Goal: Transaction & Acquisition: Purchase product/service

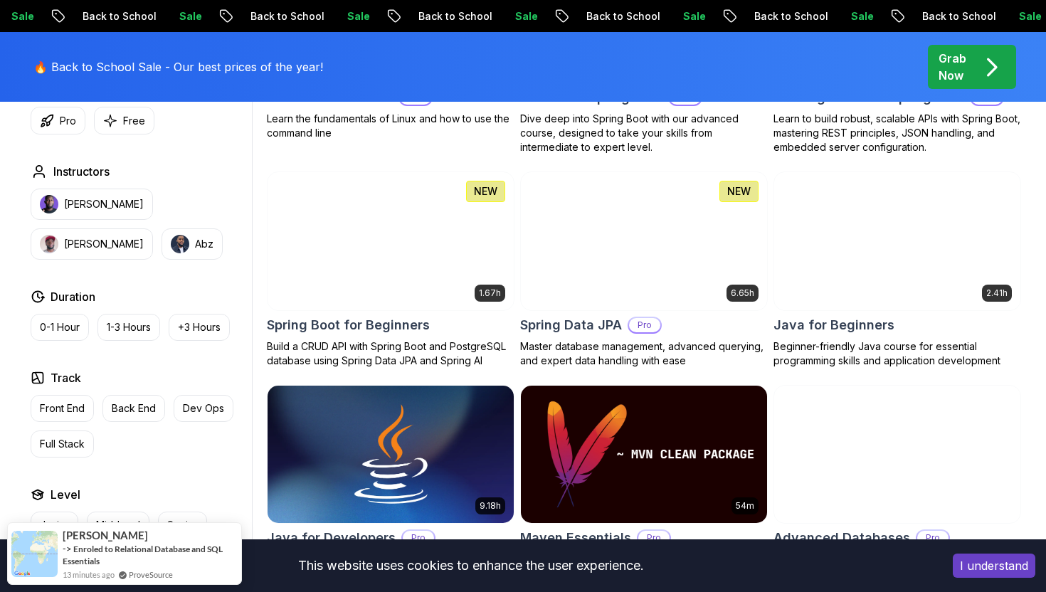
scroll to position [602, 0]
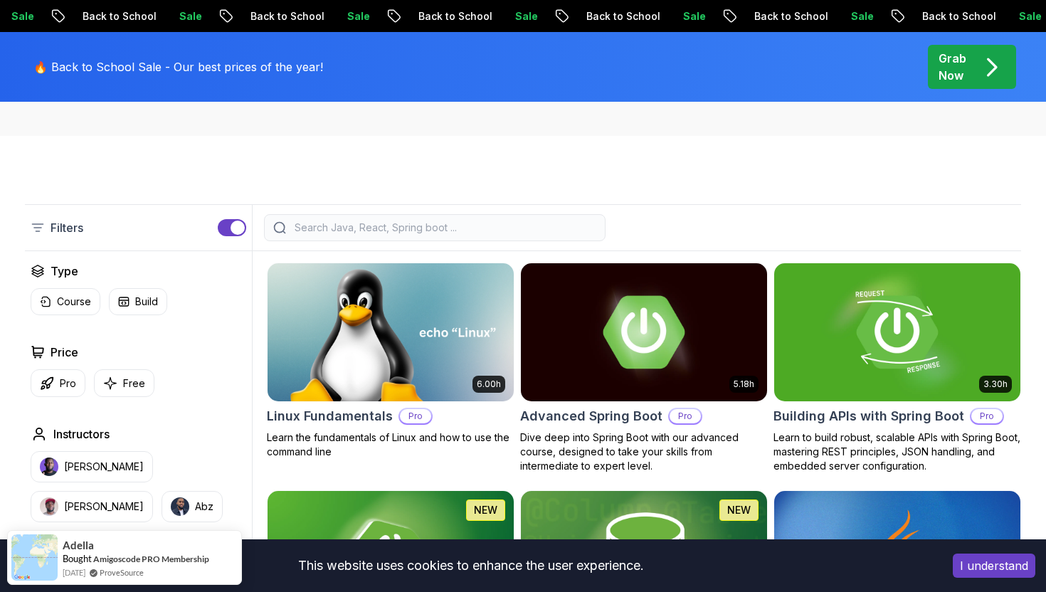
scroll to position [405, 0]
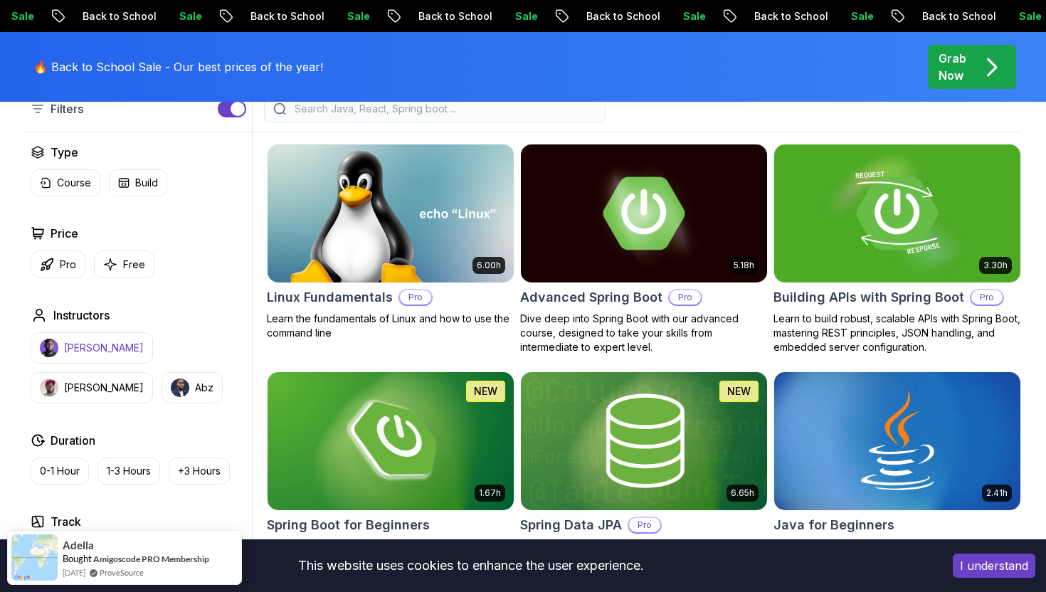
click at [108, 339] on button "[PERSON_NAME]" at bounding box center [92, 347] width 122 height 31
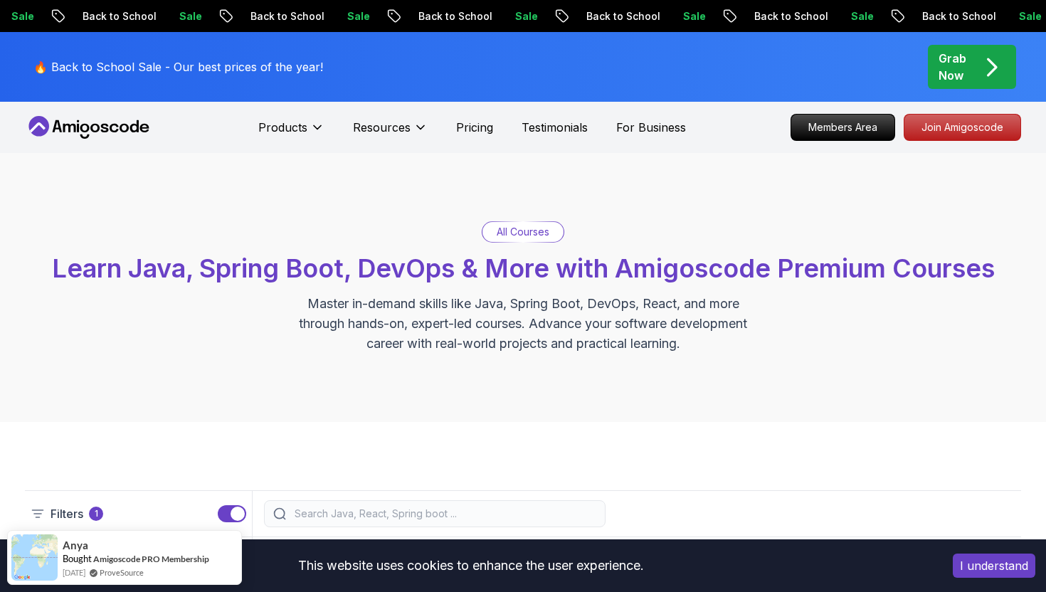
click at [967, 62] on div "Grab Now" at bounding box center [971, 67] width 67 height 34
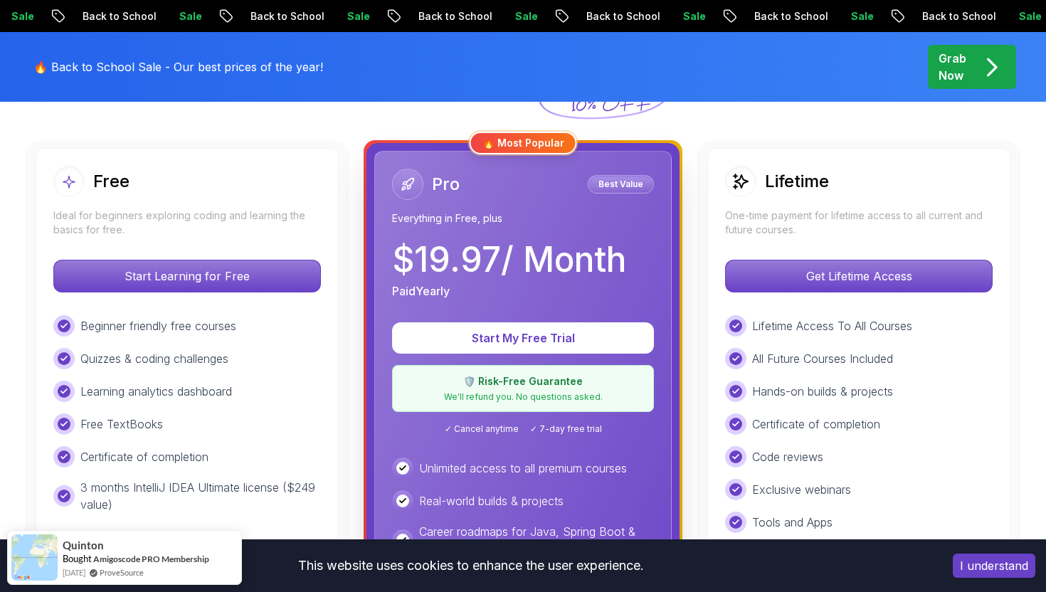
scroll to position [378, 0]
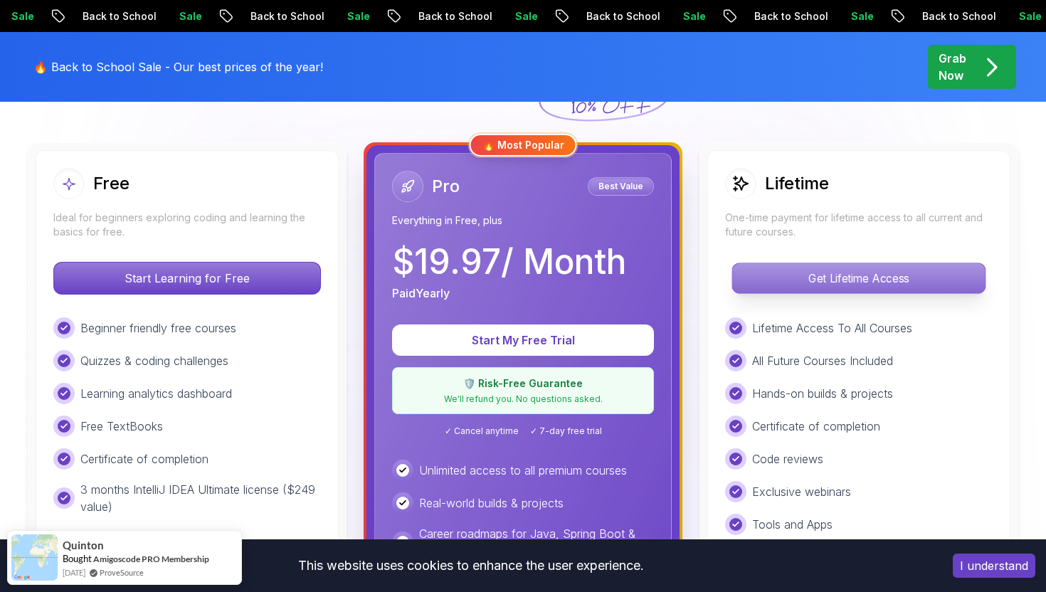
click at [872, 263] on p "Get Lifetime Access" at bounding box center [858, 278] width 253 height 30
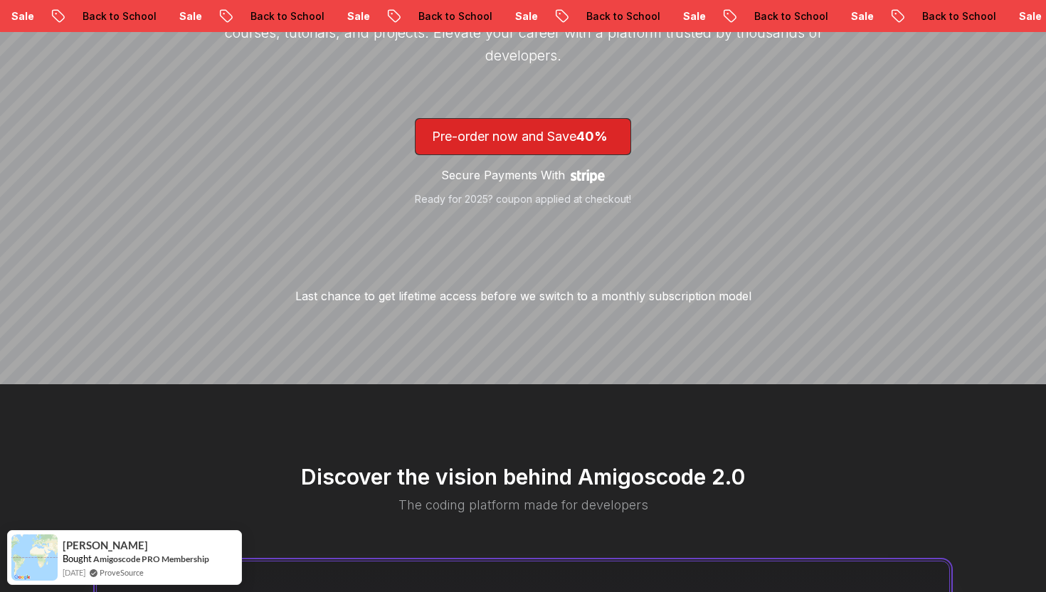
scroll to position [73, 0]
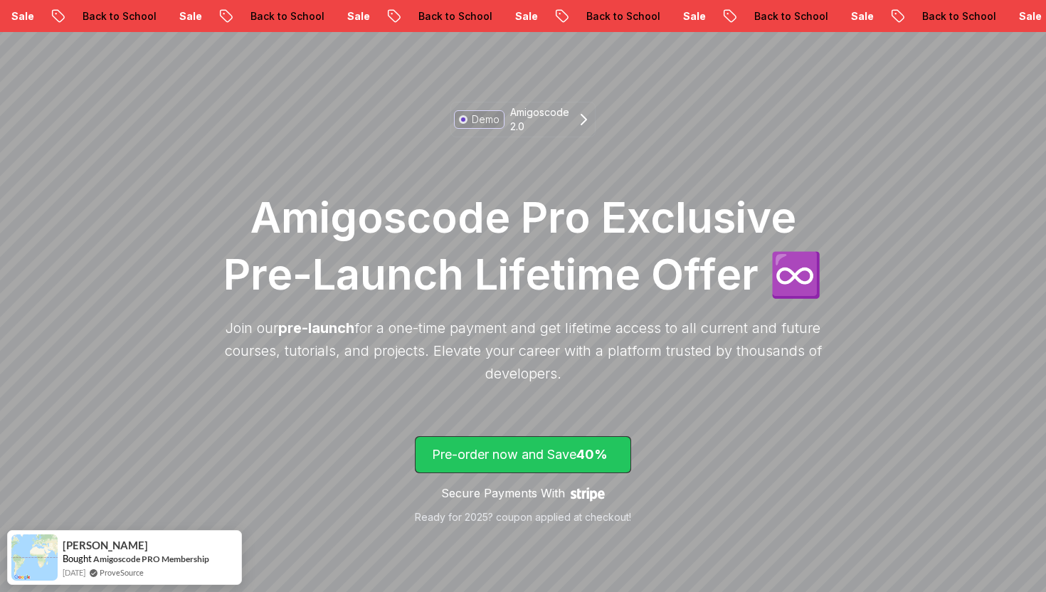
click at [500, 445] on p "Pre-order now and Save 40%" at bounding box center [523, 455] width 182 height 20
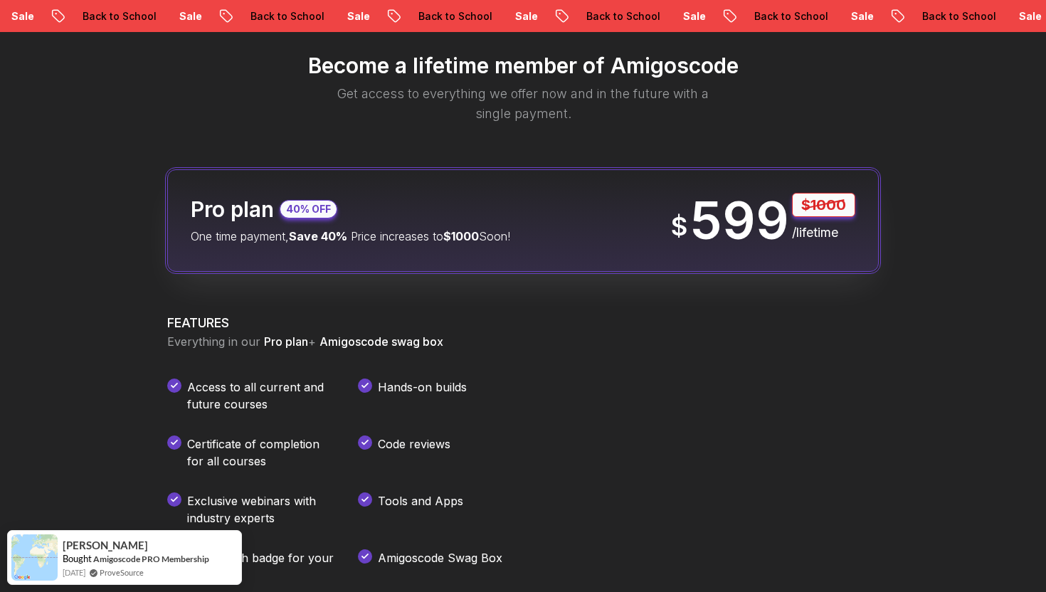
scroll to position [2038, 0]
